Goal: Book appointment/travel/reservation

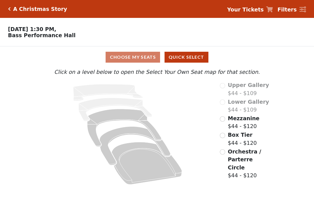
drag, startPoint x: 313, startPoint y: 119, endPoint x: 312, endPoint y: 115, distance: 3.5
click at [313, 118] on div "Choose My Seats Quick Select Current Level Click on a level below to open the S…" at bounding box center [157, 116] width 314 height 141
click at [242, 119] on span "Mezzanine" at bounding box center [244, 118] width 32 height 6
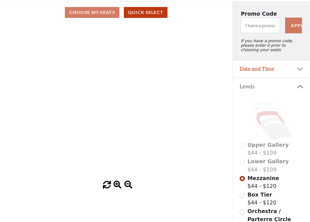
scroll to position [84, 0]
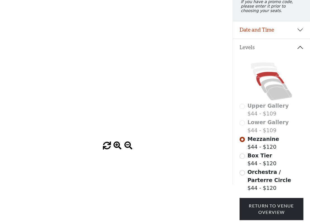
click at [266, 55] on button "Levels" at bounding box center [271, 47] width 77 height 17
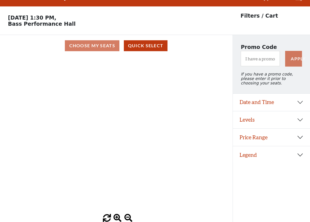
click at [100, 46] on div "Choose My Seats Quick Select" at bounding box center [116, 45] width 232 height 11
click at [287, 119] on button "Levels" at bounding box center [271, 119] width 77 height 17
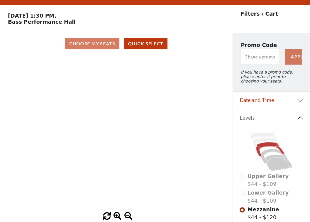
click at [287, 119] on button "Levels" at bounding box center [271, 117] width 77 height 17
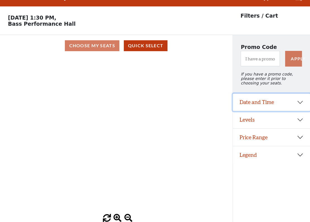
click at [282, 107] on button "Date and Time" at bounding box center [271, 102] width 77 height 17
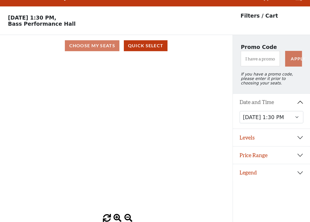
click at [282, 106] on button "Date and Time" at bounding box center [271, 102] width 77 height 17
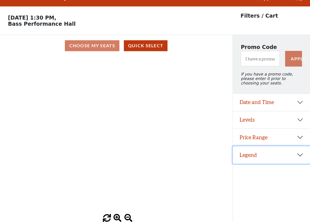
click at [283, 159] on button "Legend" at bounding box center [271, 154] width 77 height 17
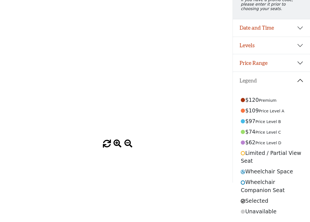
click at [290, 83] on button "Legend" at bounding box center [271, 80] width 77 height 17
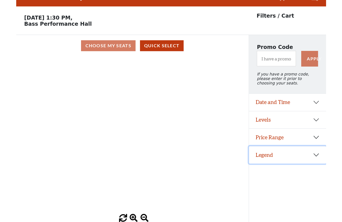
scroll to position [0, 0]
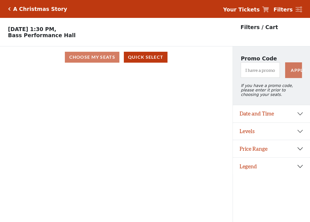
click at [89, 58] on div "Choose My Seats Quick Select" at bounding box center [116, 57] width 232 height 11
click at [246, 27] on p "Filters / Cart" at bounding box center [258, 27] width 37 height 8
